Goal: Task Accomplishment & Management: Manage account settings

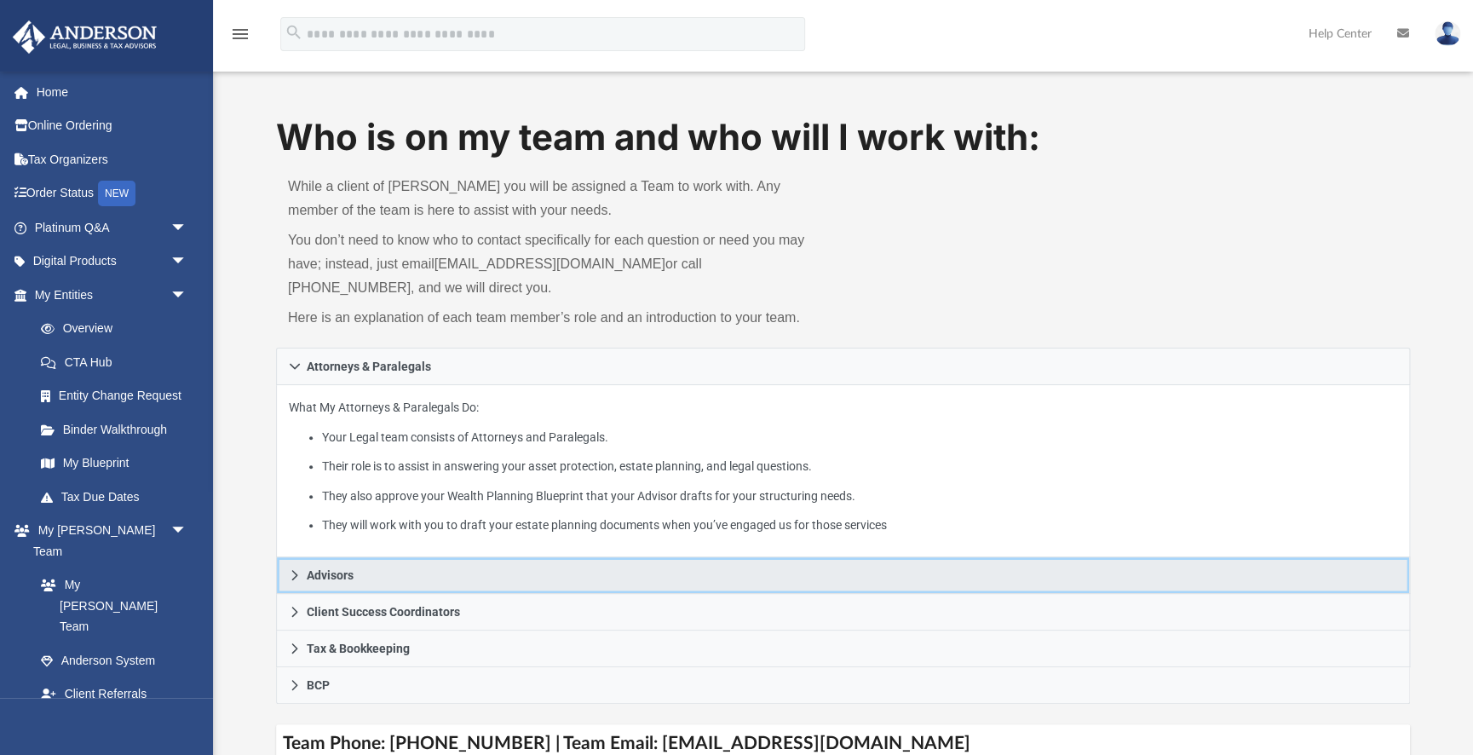
click at [309, 581] on span "Advisors" at bounding box center [330, 575] width 47 height 12
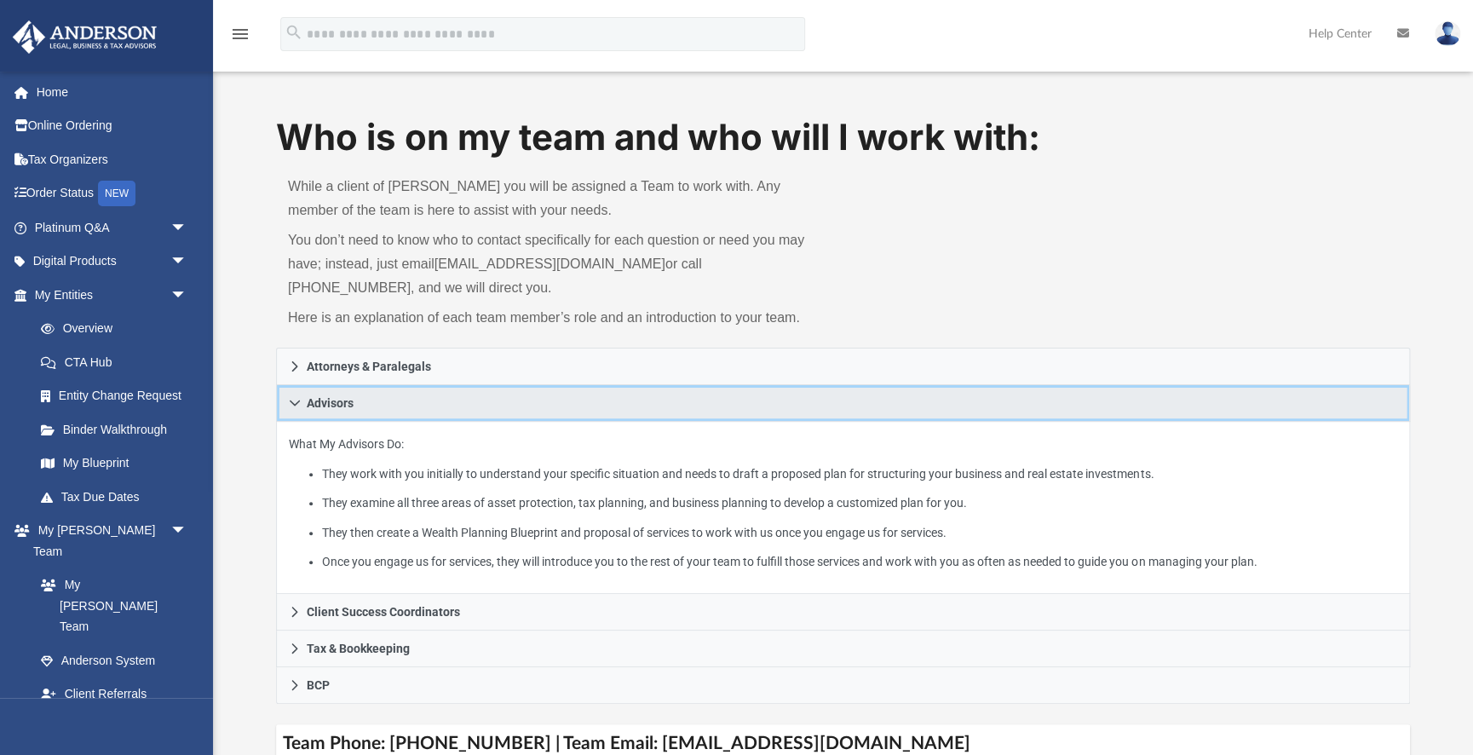
click at [290, 400] on icon at bounding box center [295, 403] width 10 height 6
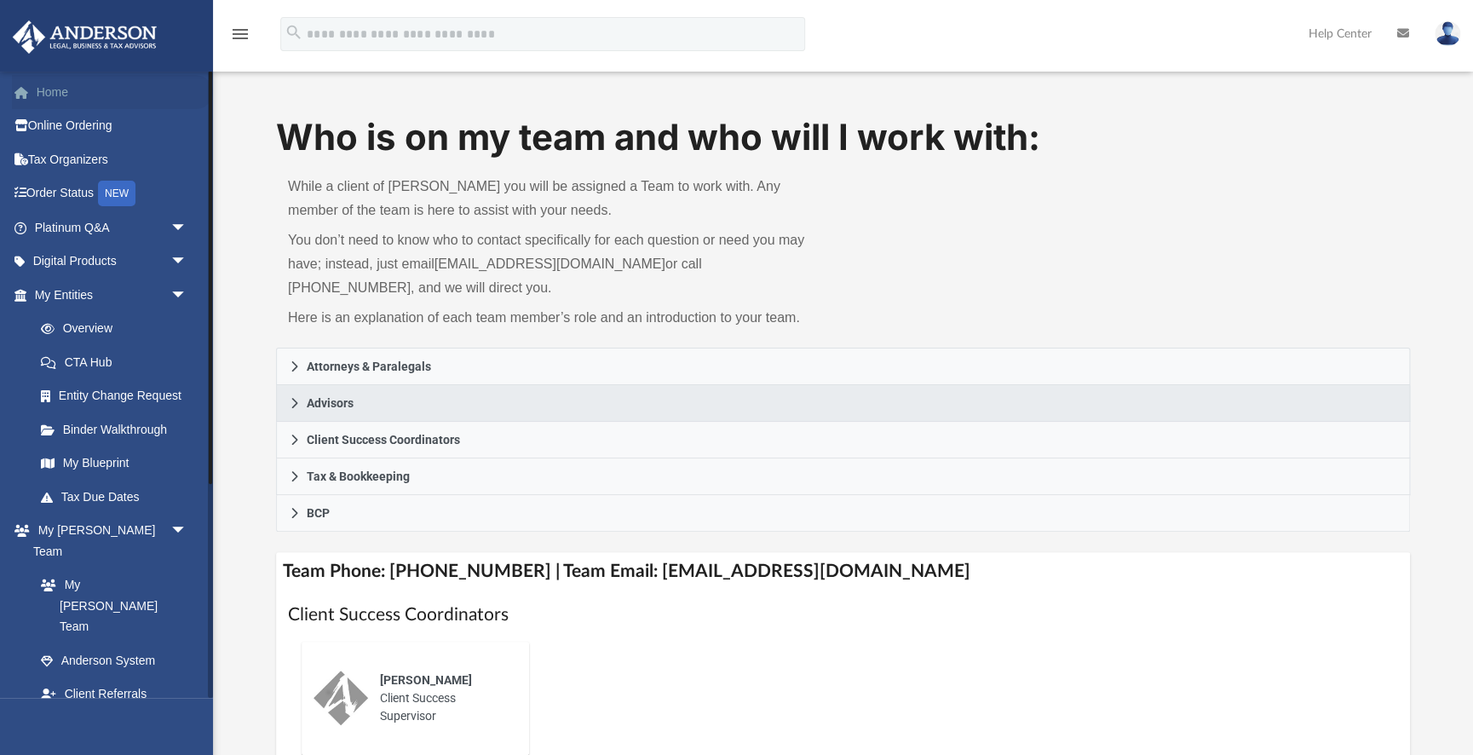
click at [50, 94] on link "Home" at bounding box center [112, 92] width 201 height 34
click at [44, 89] on link "Home" at bounding box center [112, 92] width 201 height 34
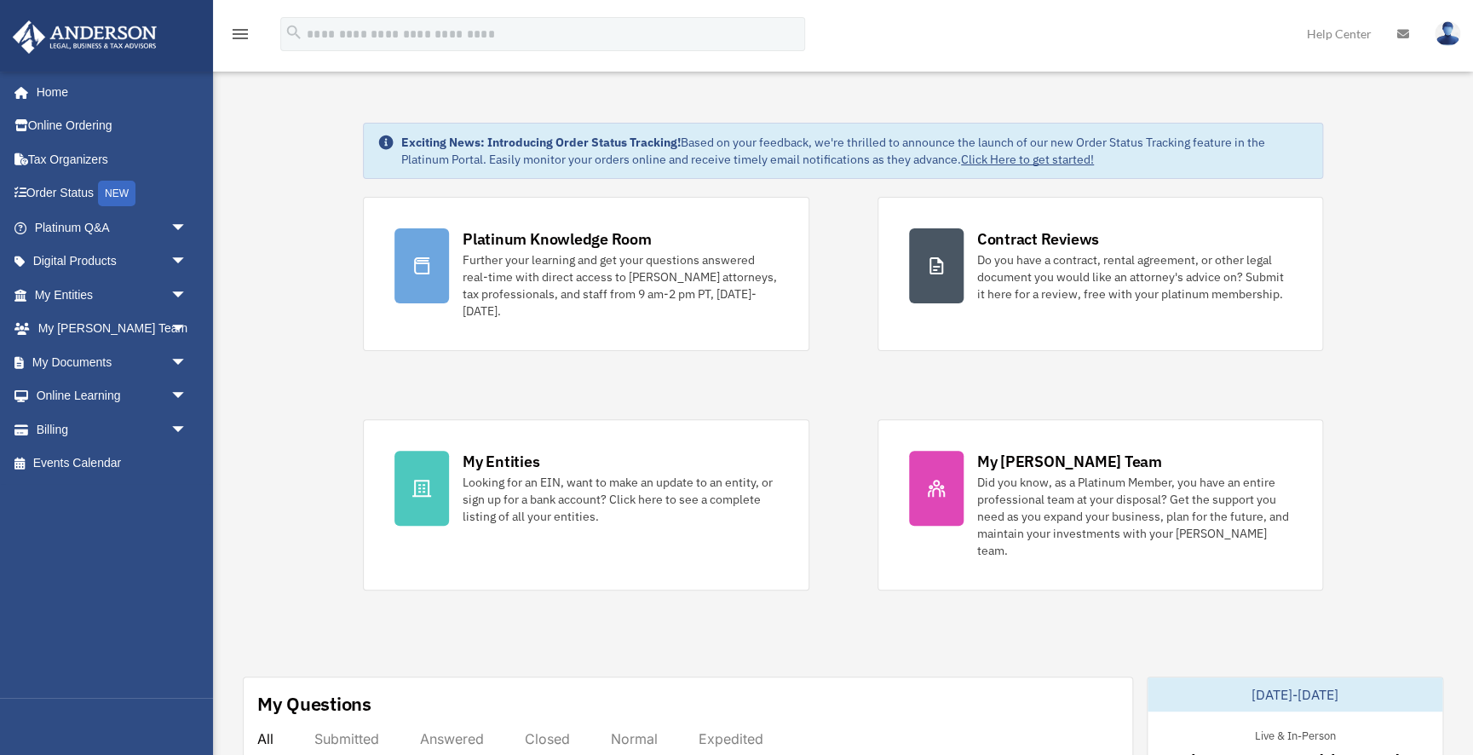
click at [1448, 28] on img at bounding box center [1448, 33] width 26 height 25
drag, startPoint x: 1130, startPoint y: 158, endPoint x: 1115, endPoint y: 156, distance: 14.7
click at [1129, 158] on link "Logout" at bounding box center [1170, 148] width 170 height 35
